Goal: Register for event/course

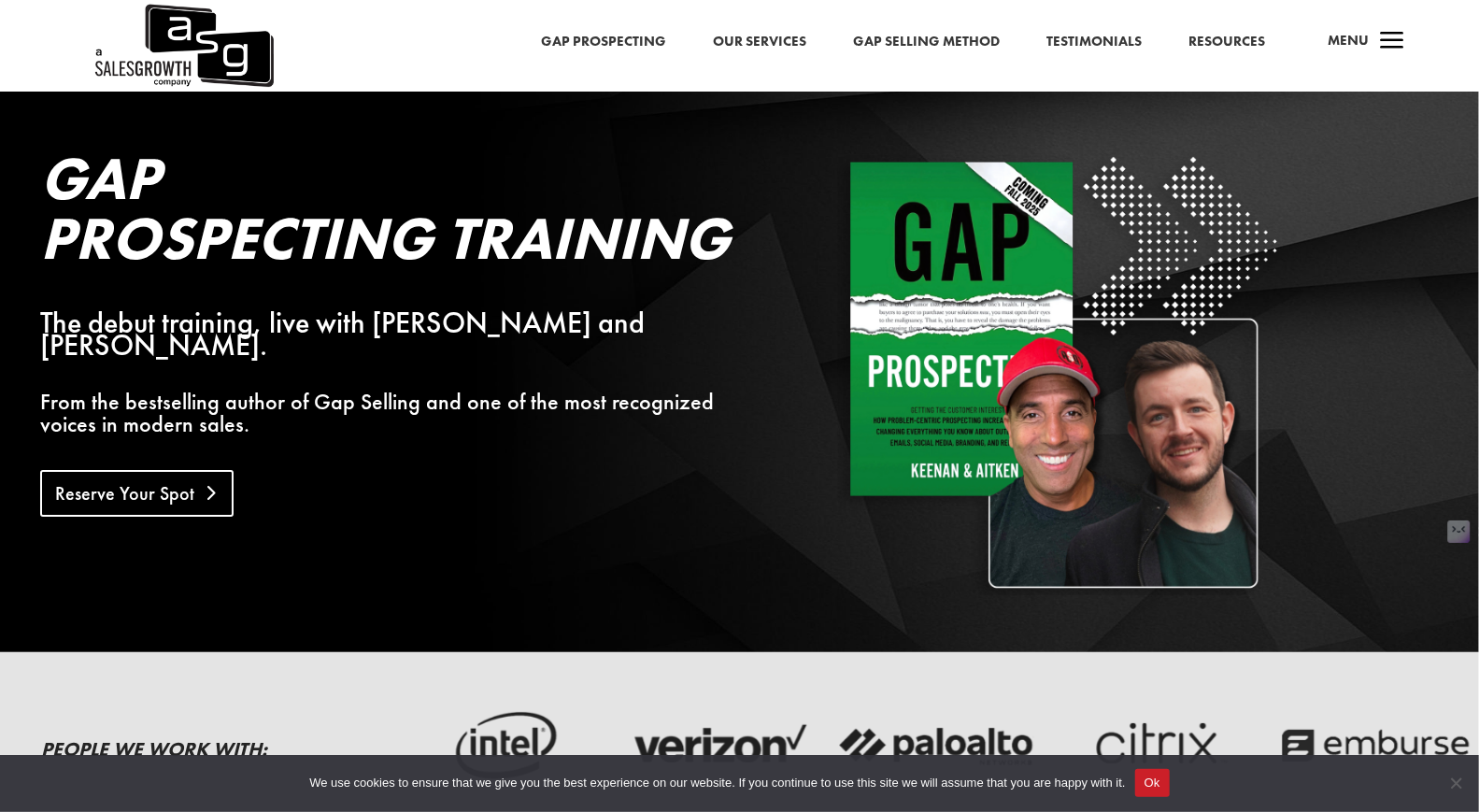
click at [189, 470] on link "Reserve Your Spot" at bounding box center [136, 493] width 193 height 46
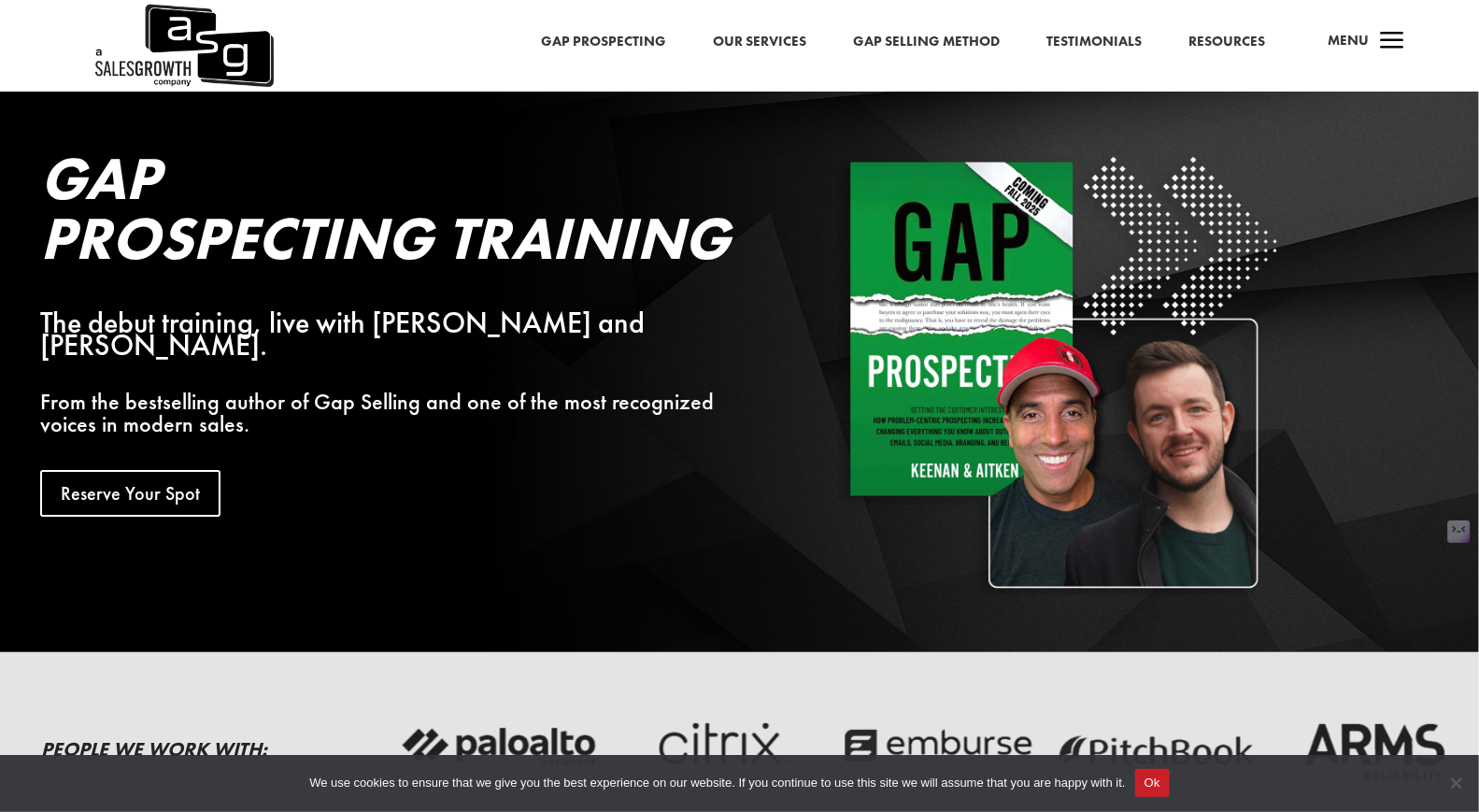
click at [946, 43] on link "Gap Selling Method" at bounding box center [926, 43] width 147 height 25
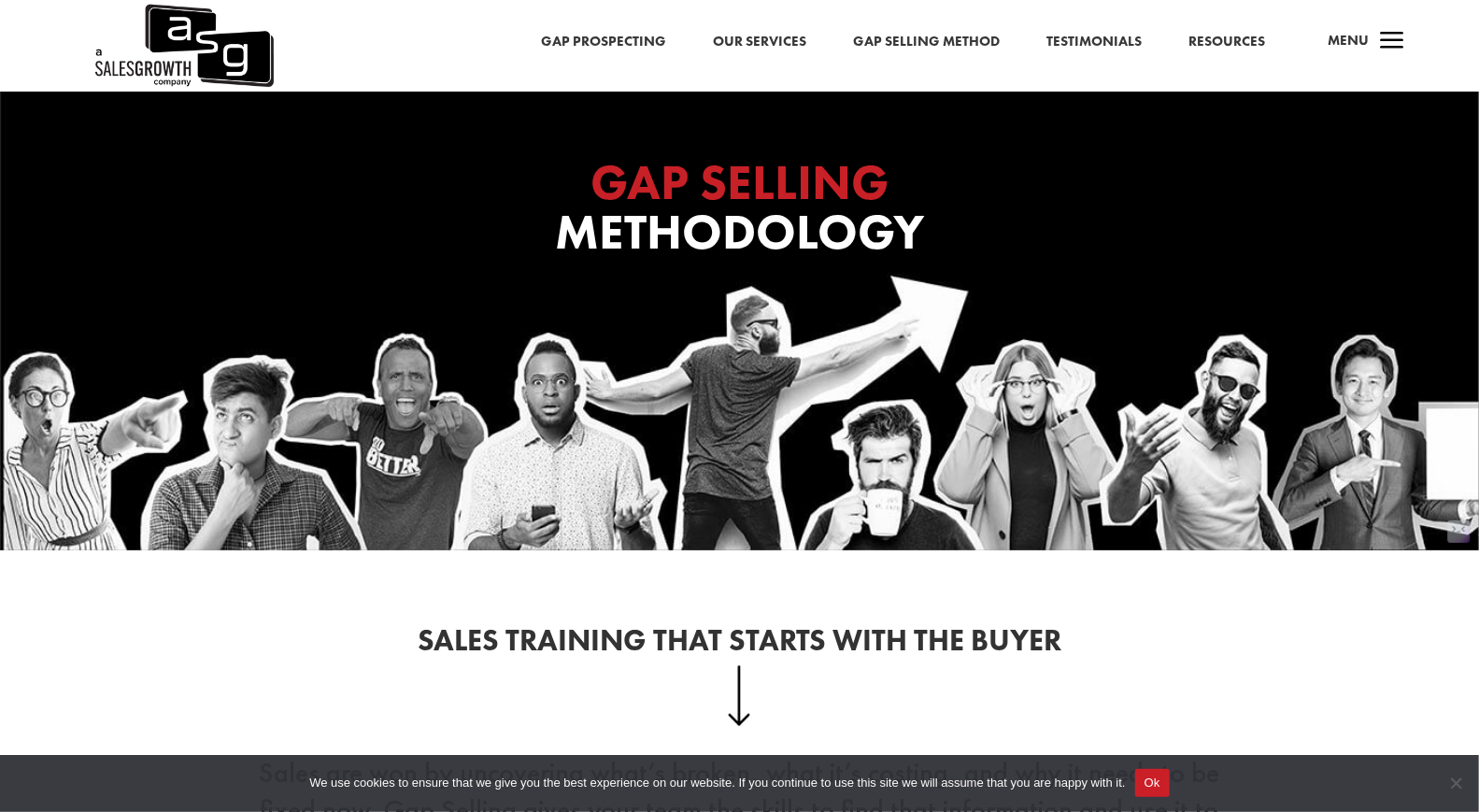
click at [1170, 785] on button "Ok" at bounding box center [1152, 784] width 34 height 28
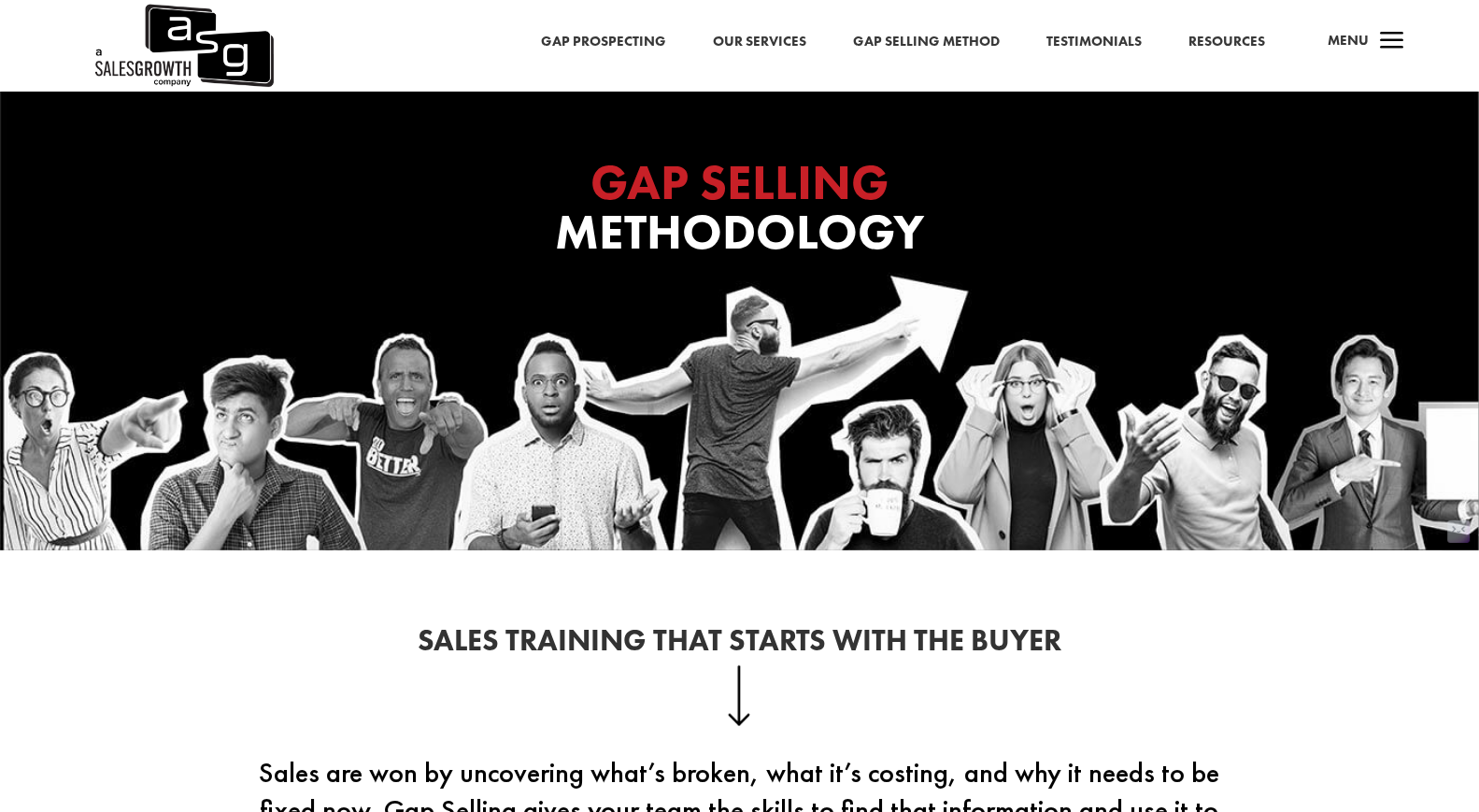
scroll to position [406, 0]
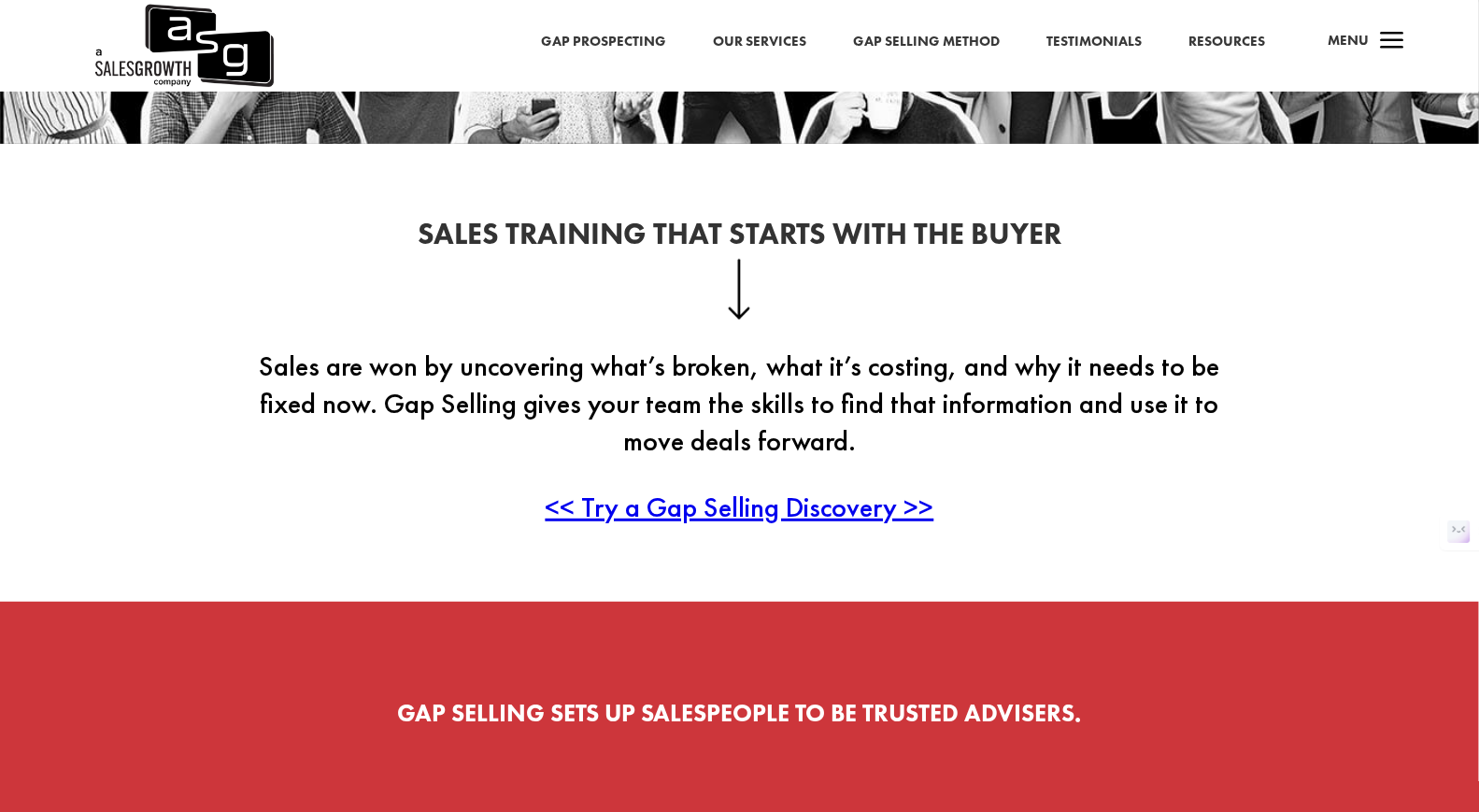
click at [813, 501] on span "<< Try a Gap Selling Discovery >>" at bounding box center [740, 507] width 388 height 36
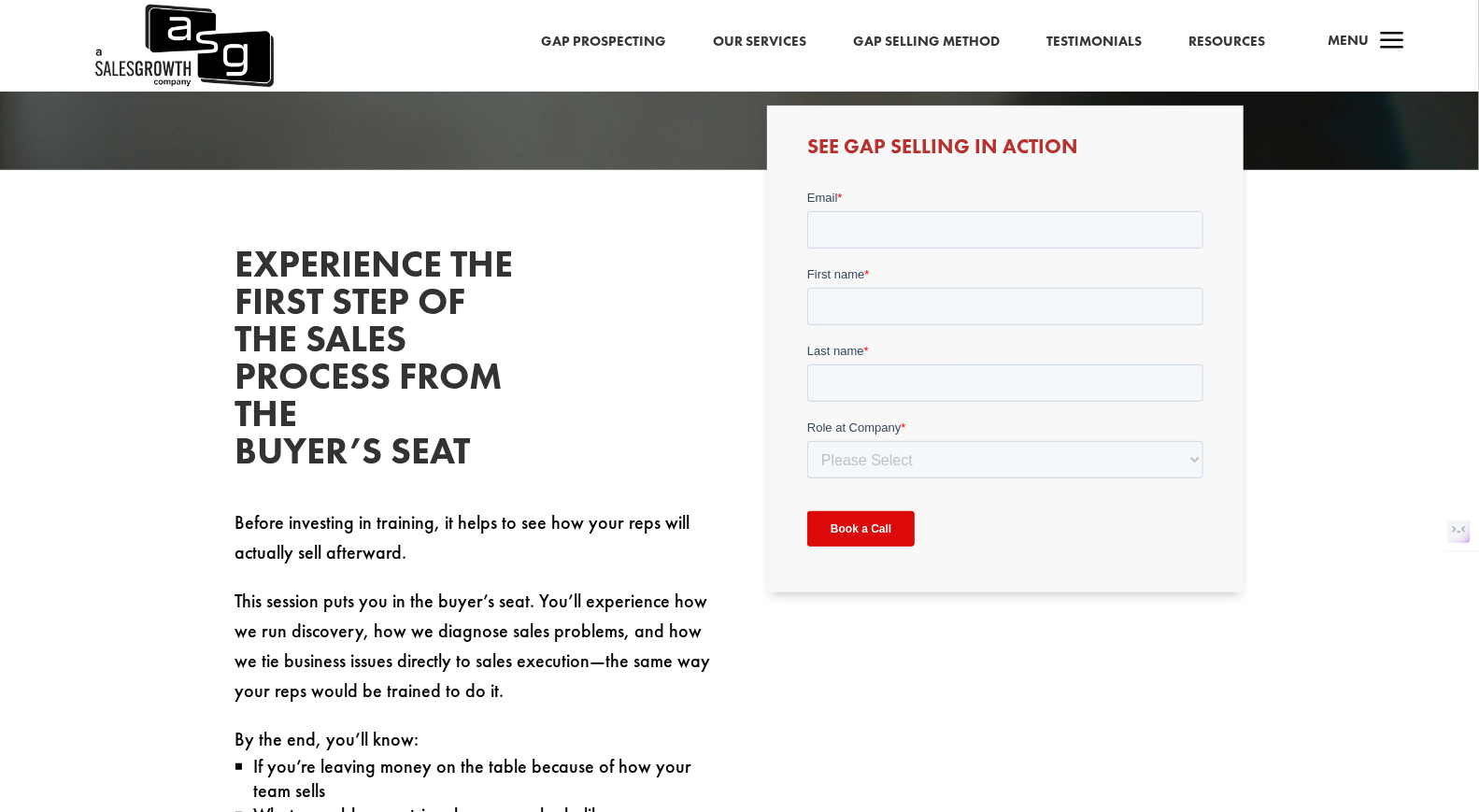
scroll to position [468, 0]
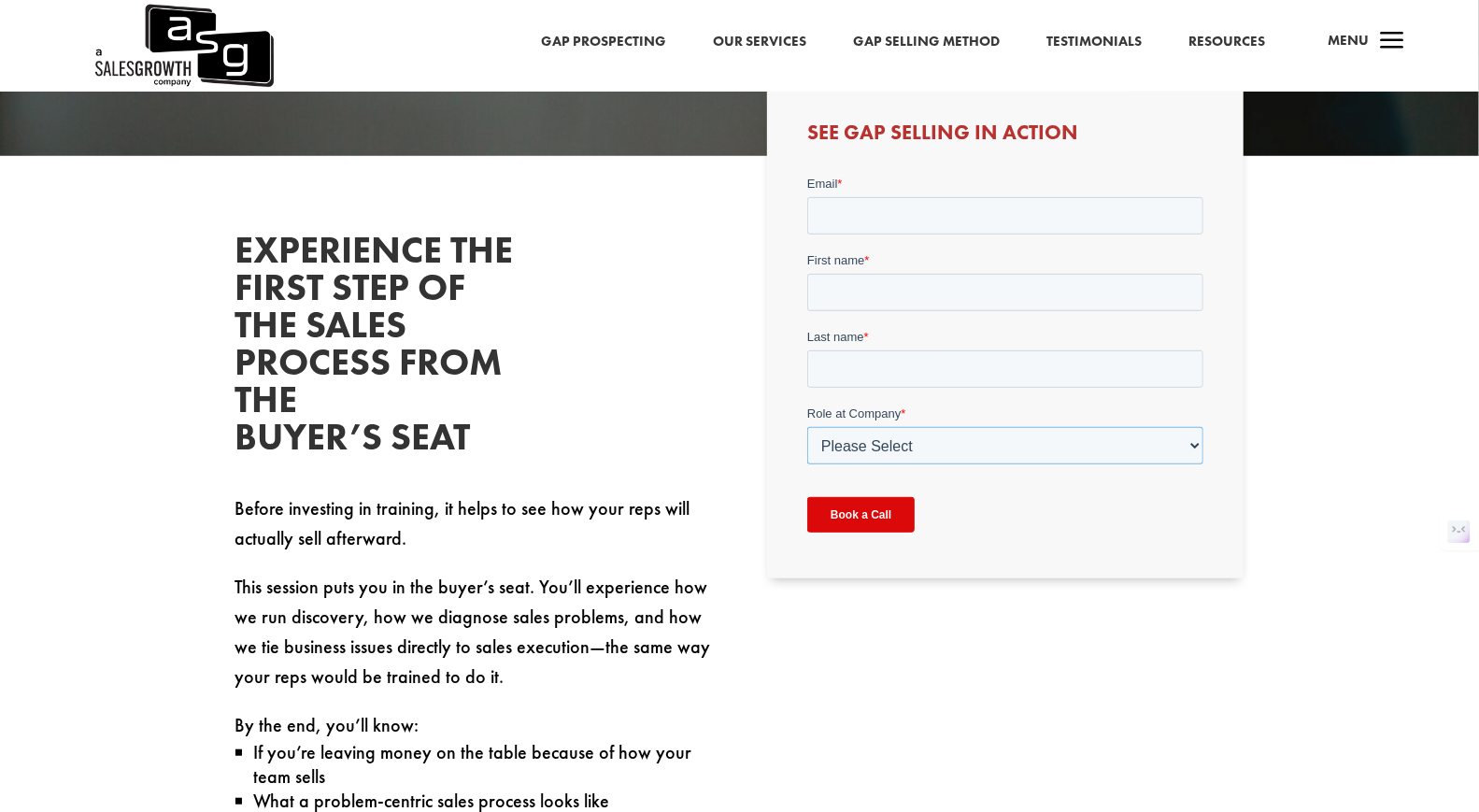
click at [998, 443] on select "Please Select C-Level (CRO, CSO, etc) Senior Leadership (VP of Sales, VP of Ena…" at bounding box center [1005, 445] width 396 height 37
select select "Senior Leadership (VP of Sales, VP of Enablement, etc)"
click at [807, 427] on select "Please Select C-Level (CRO, CSO, etc) Senior Leadership (VP of Sales, VP of Ena…" at bounding box center [1005, 445] width 396 height 37
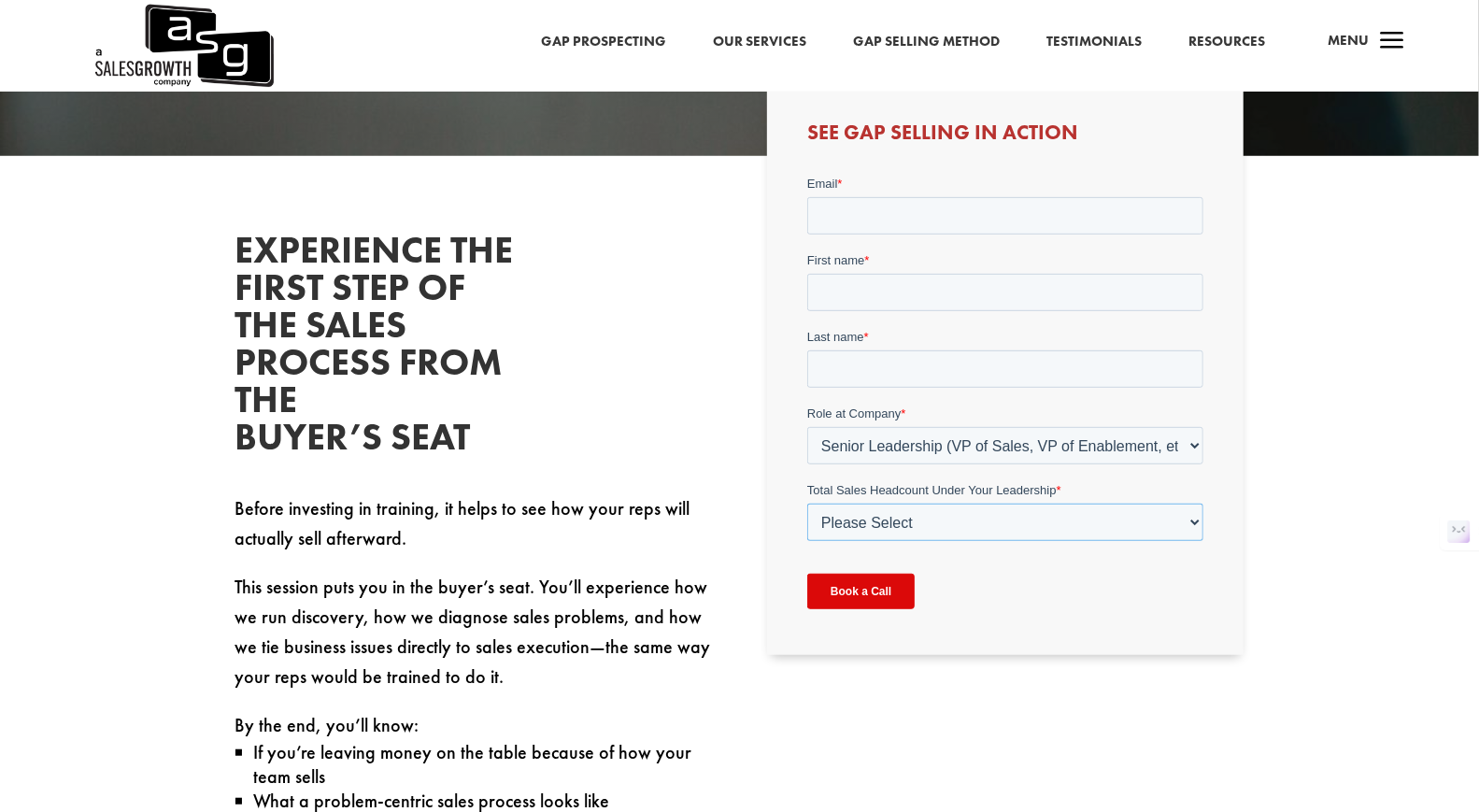
click at [1008, 531] on select "Please Select Just Me 1-9 [PHONE_NUMBER] [PHONE_NUMBER]+" at bounding box center [1005, 522] width 396 height 37
select select "1-9"
click at [807, 504] on select "Please Select Just Me 1-9 [PHONE_NUMBER] [PHONE_NUMBER]+" at bounding box center [1005, 522] width 396 height 37
click at [1005, 567] on div "Book a Call" at bounding box center [1005, 591] width 396 height 67
click at [865, 230] on input "Email *" at bounding box center [1005, 215] width 396 height 37
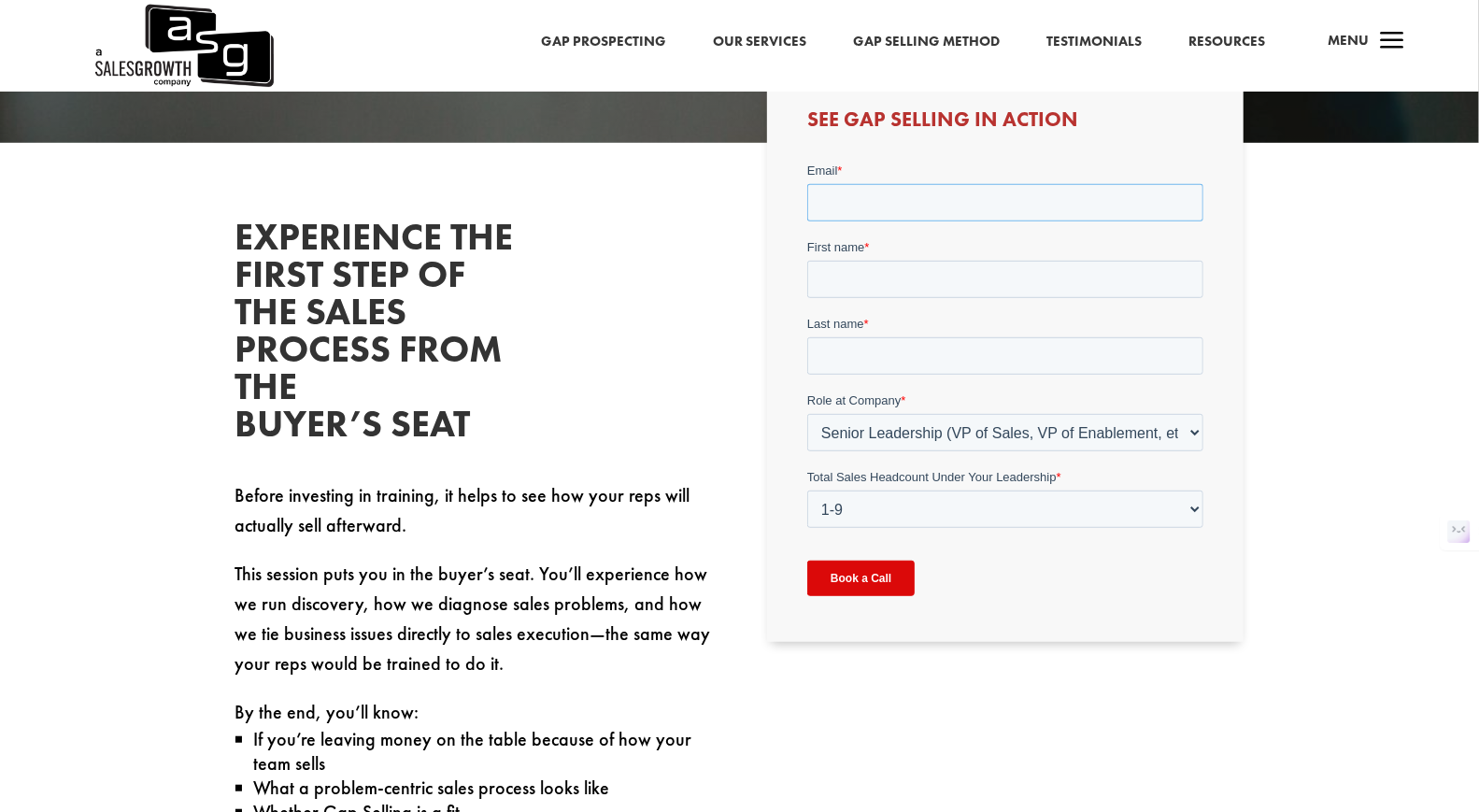
scroll to position [495, 0]
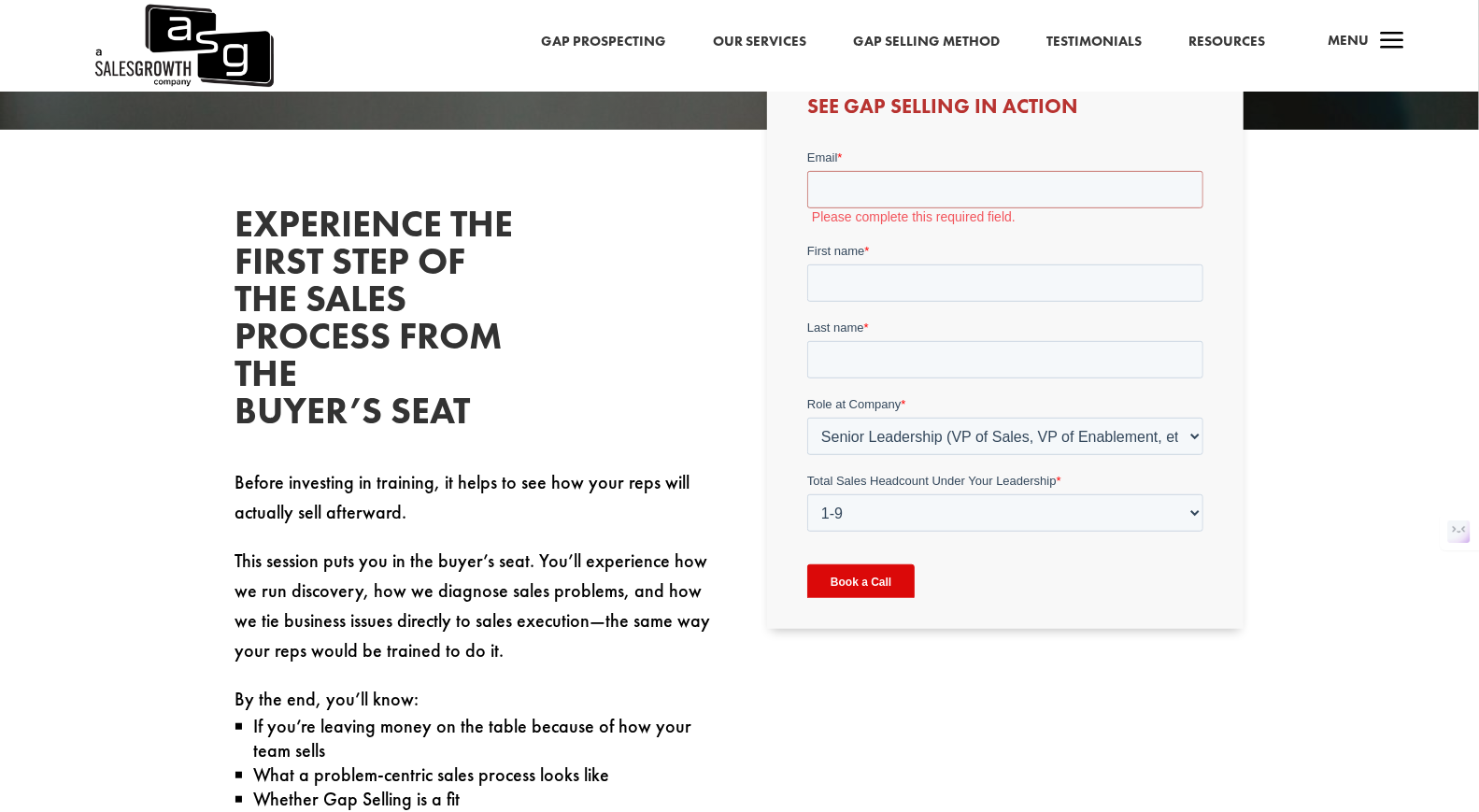
click at [783, 42] on link "Our Services" at bounding box center [760, 43] width 94 height 25
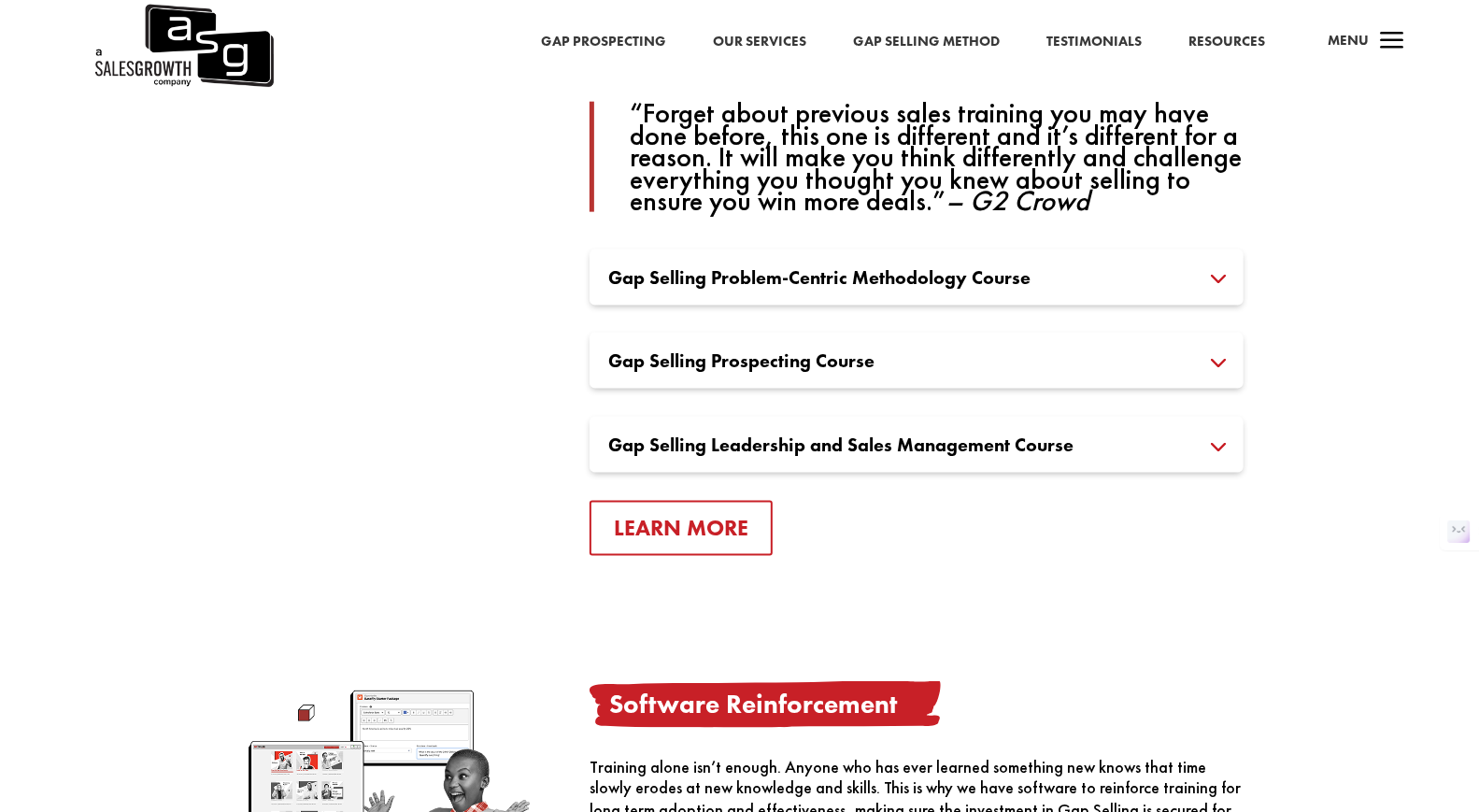
scroll to position [1435, 0]
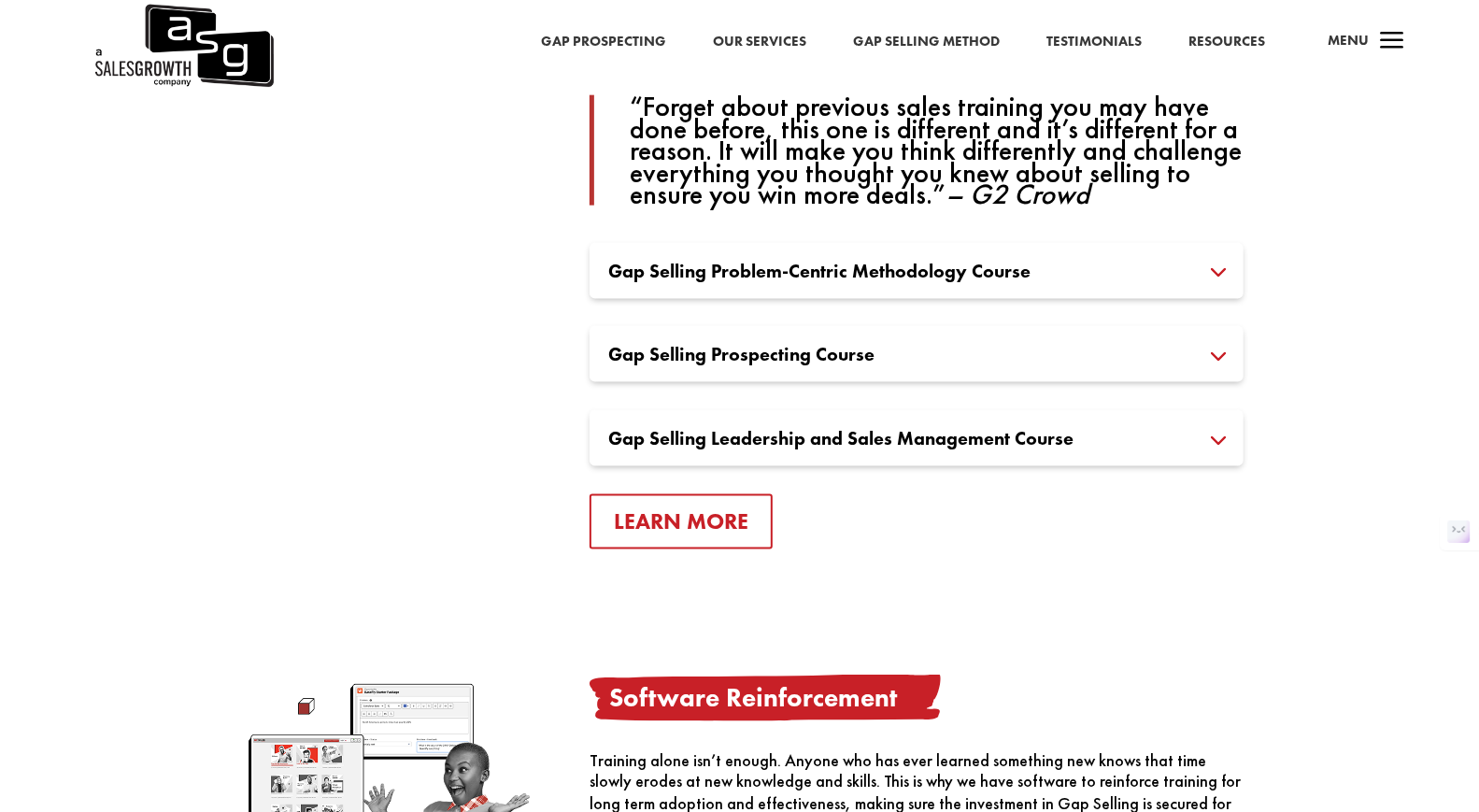
click at [1225, 352] on h3 "Gap Selling Prospecting Course" at bounding box center [916, 354] width 617 height 19
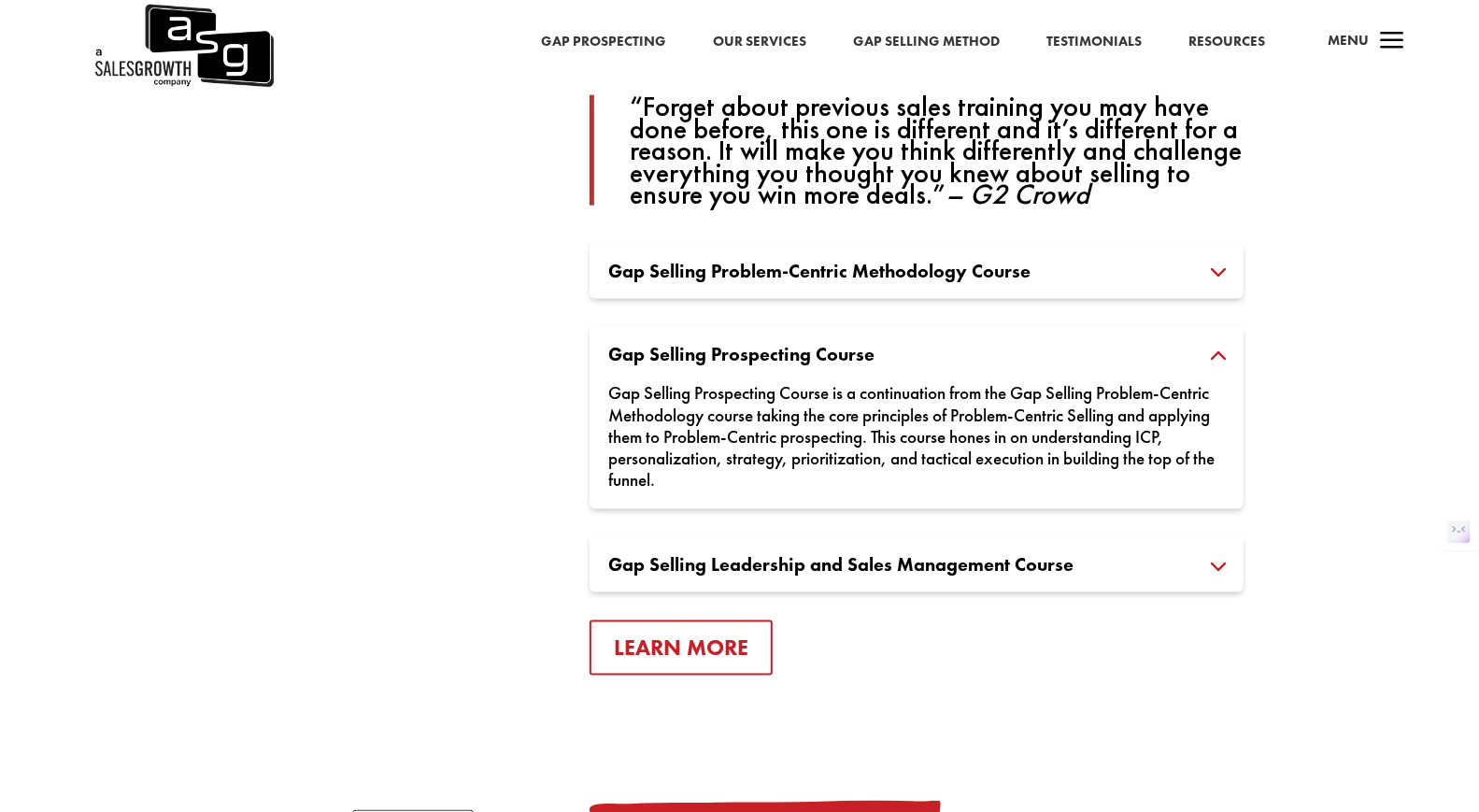
click at [1183, 265] on h3 "Gap Selling Problem-Centric Methodology Course" at bounding box center [916, 271] width 617 height 19
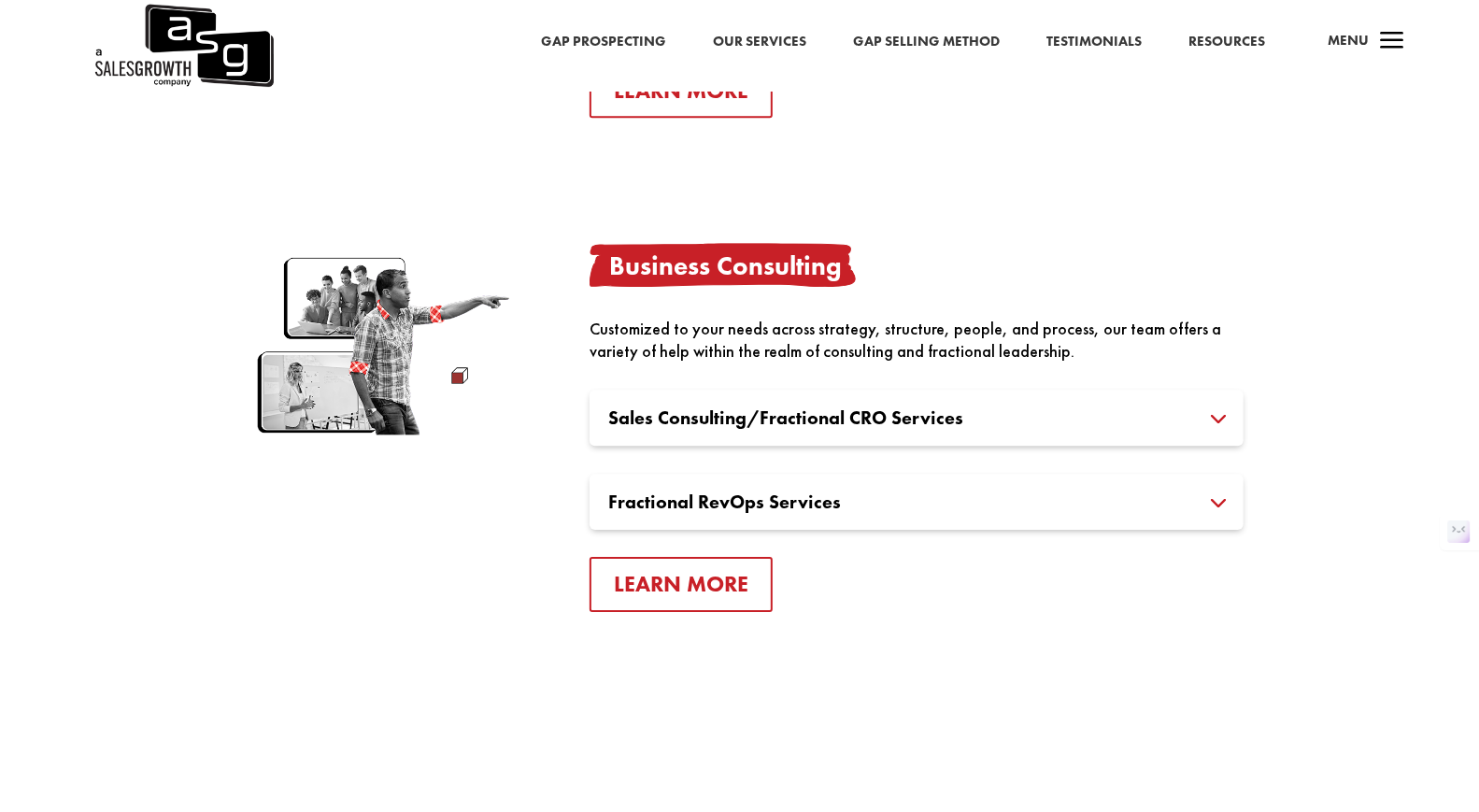
scroll to position [3438, 0]
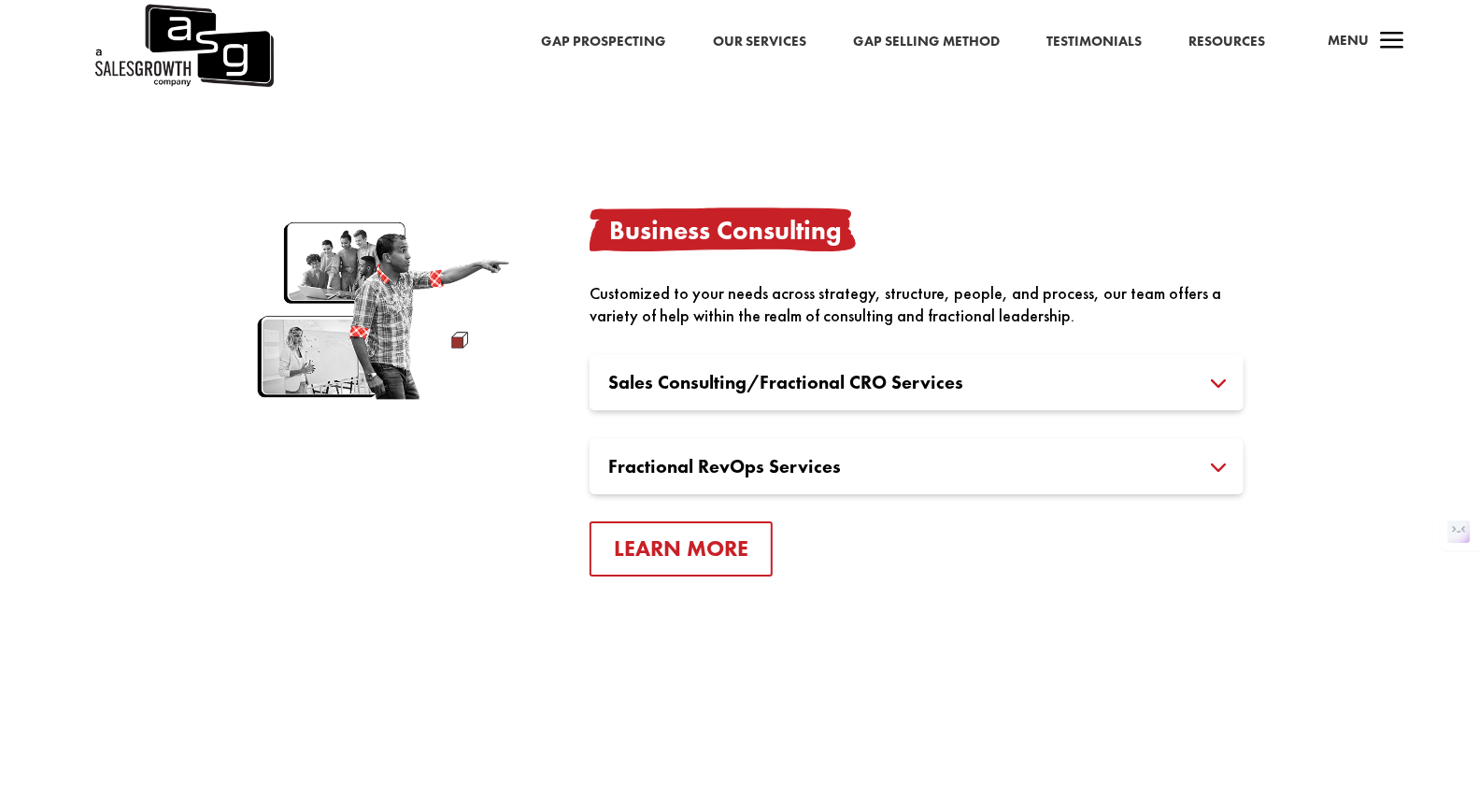
click at [821, 381] on h3 "Sales Consulting/Fractional CRO Services" at bounding box center [916, 383] width 617 height 19
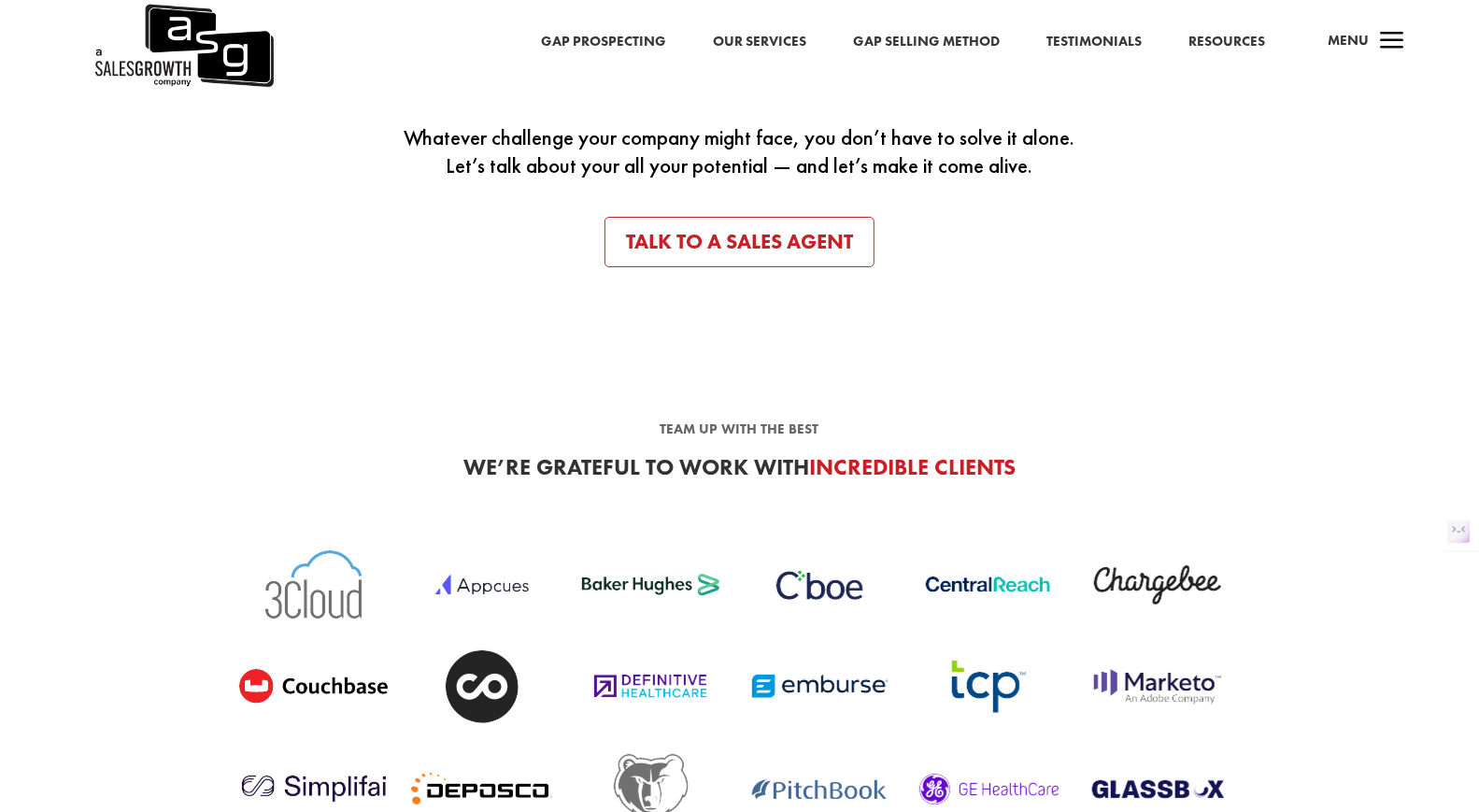
scroll to position [4462, 0]
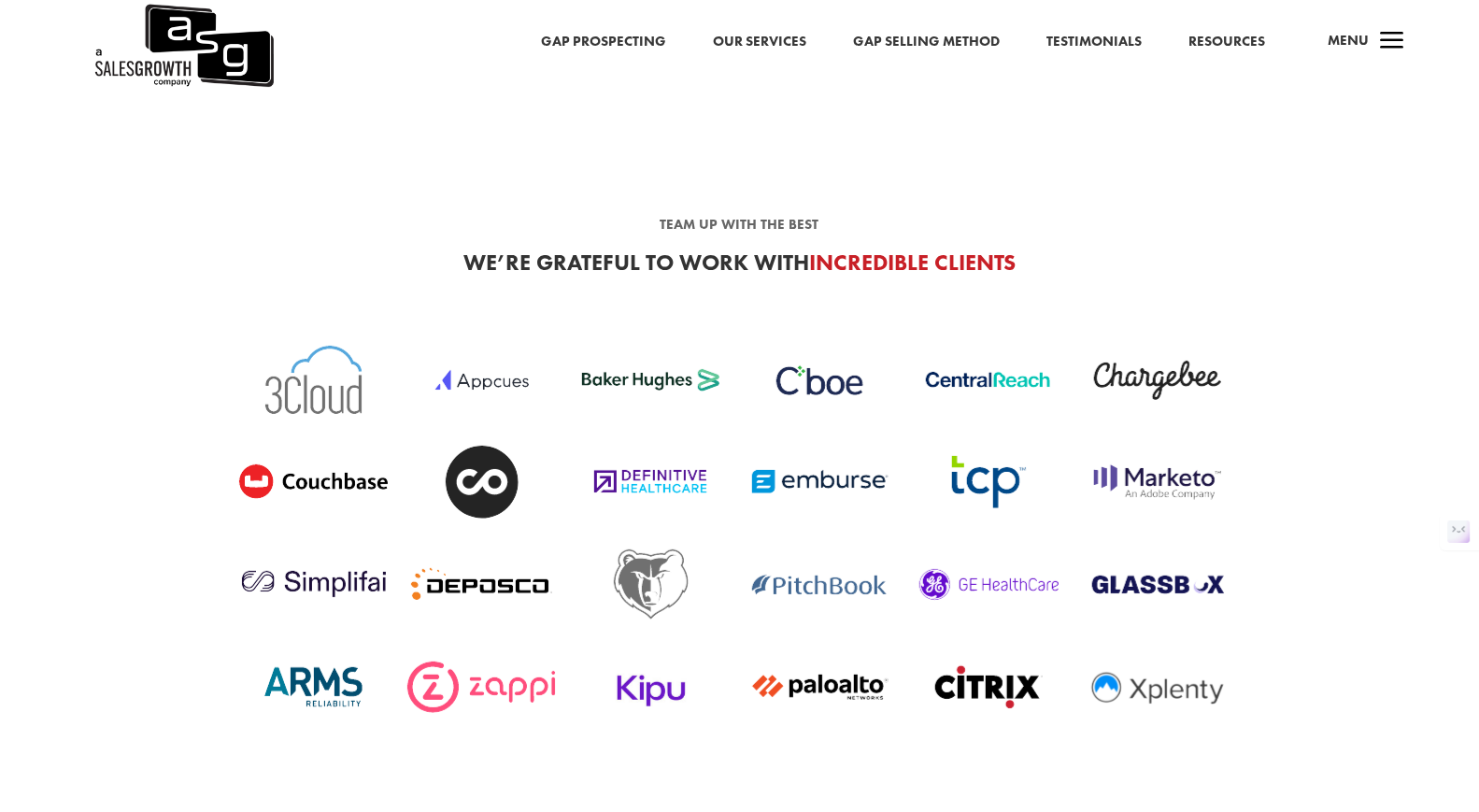
click at [741, 194] on div "Team up with the best We’re grateful to work with incredible clients" at bounding box center [740, 248] width 1009 height 119
